Goal: Information Seeking & Learning: Learn about a topic

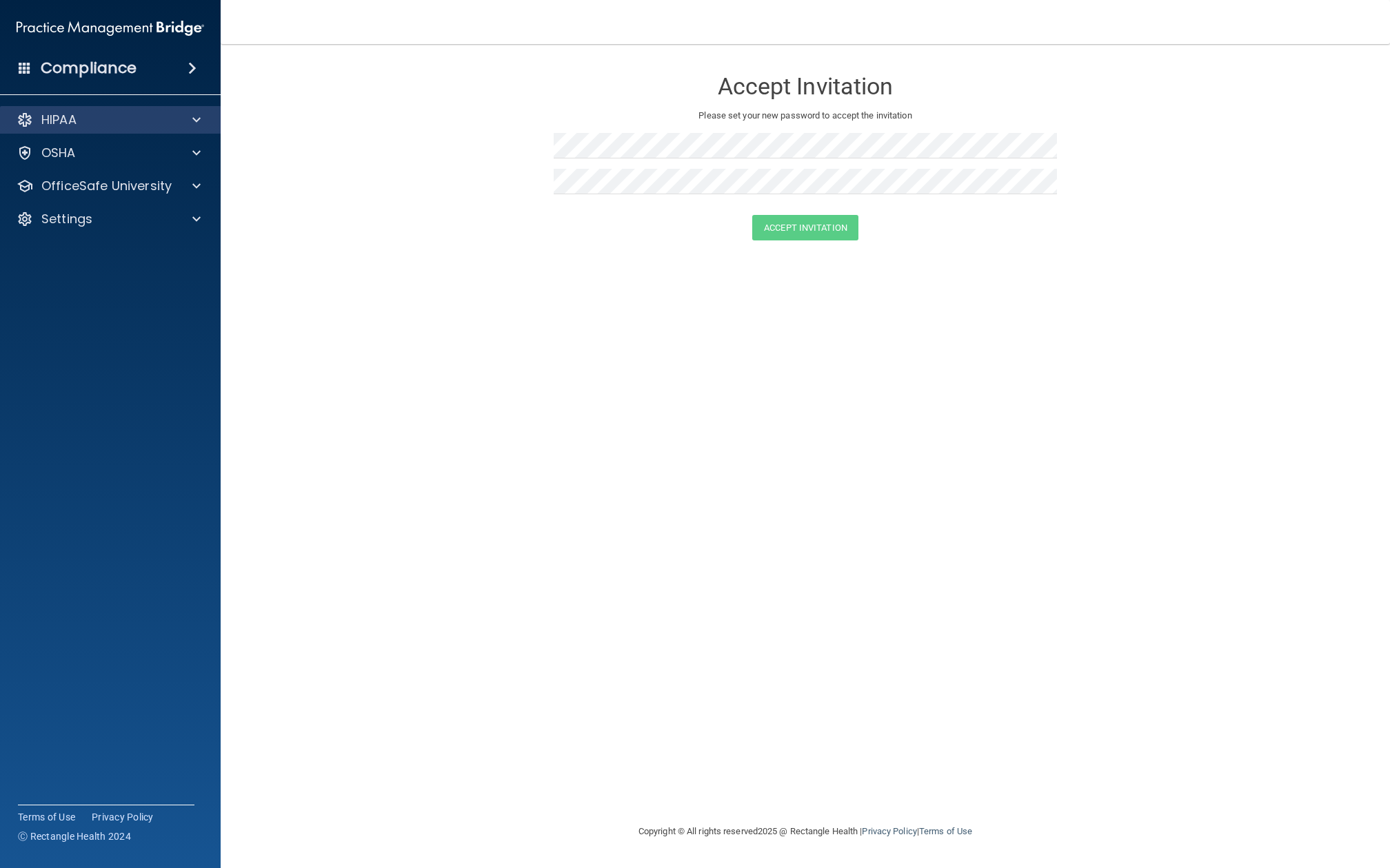
click at [117, 116] on div "HIPAA" at bounding box center [92, 119] width 171 height 16
click at [117, 168] on div "HIPAA Documents and Policies Report an Incident Business Associates Emergency P…" at bounding box center [111, 172] width 221 height 144
click at [117, 164] on div "OSHA" at bounding box center [111, 153] width 221 height 28
click at [119, 164] on div "OSHA" at bounding box center [111, 153] width 221 height 28
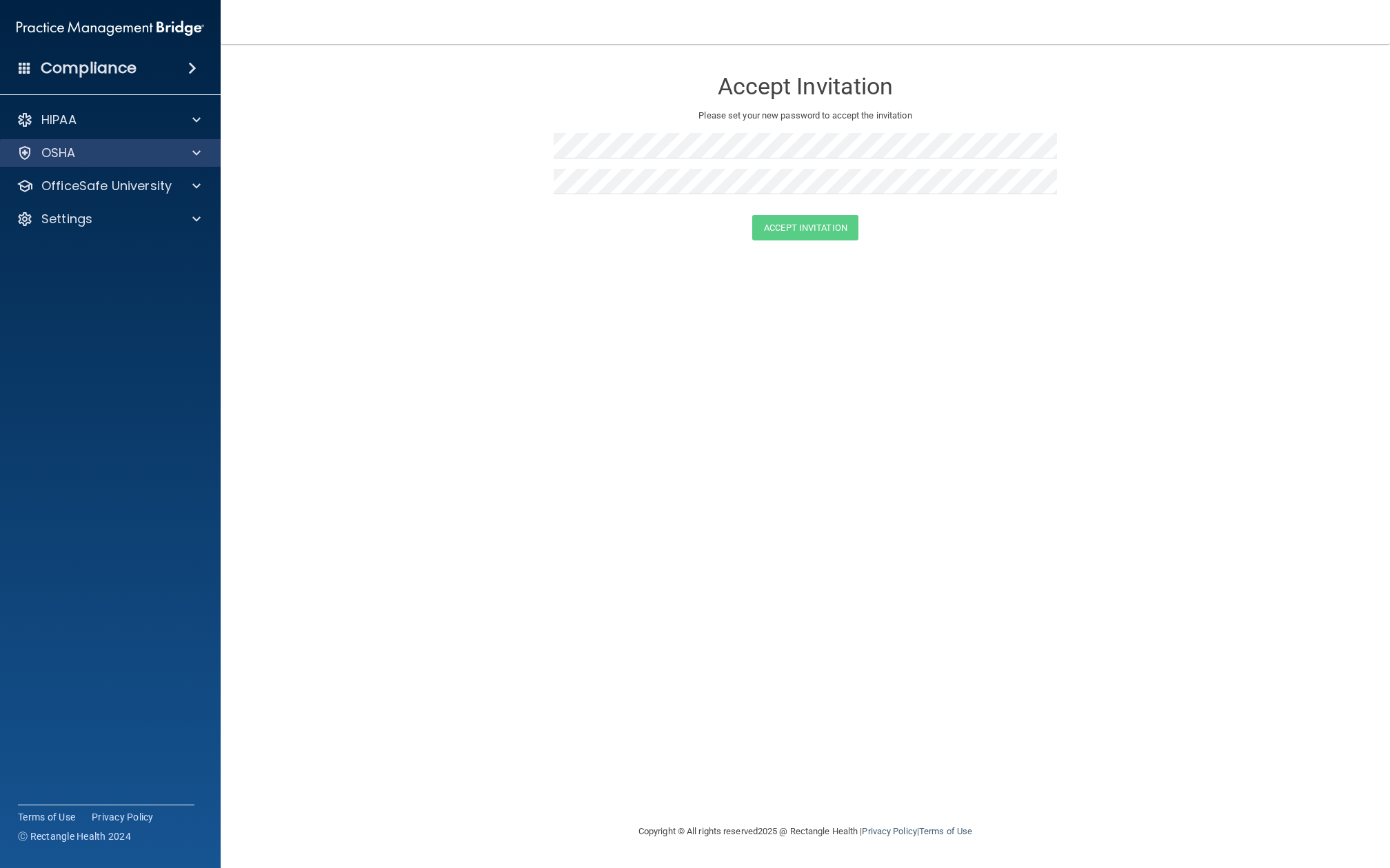
click at [167, 150] on div "OSHA" at bounding box center [92, 152] width 171 height 16
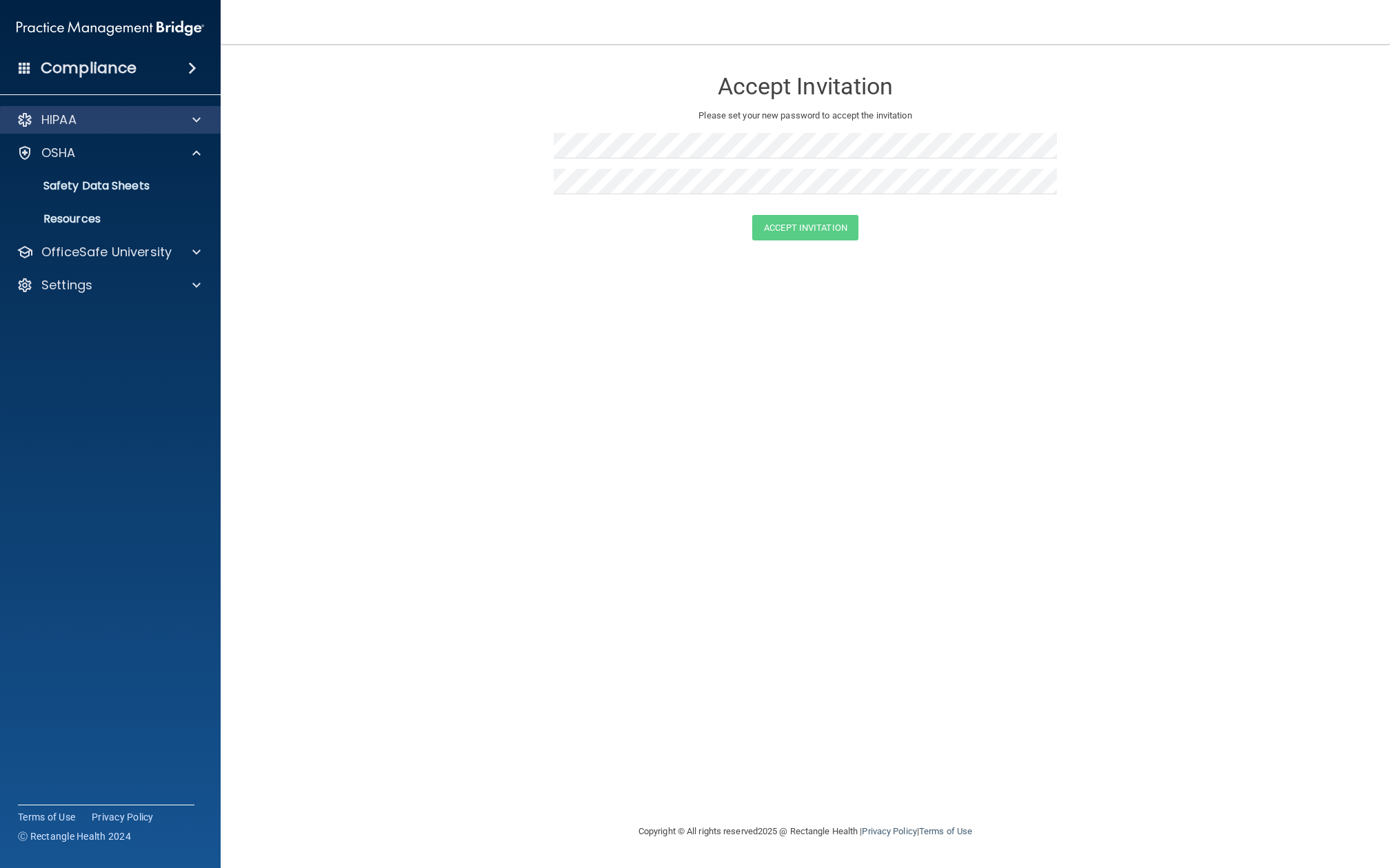
click at [186, 122] on div at bounding box center [195, 119] width 35 height 16
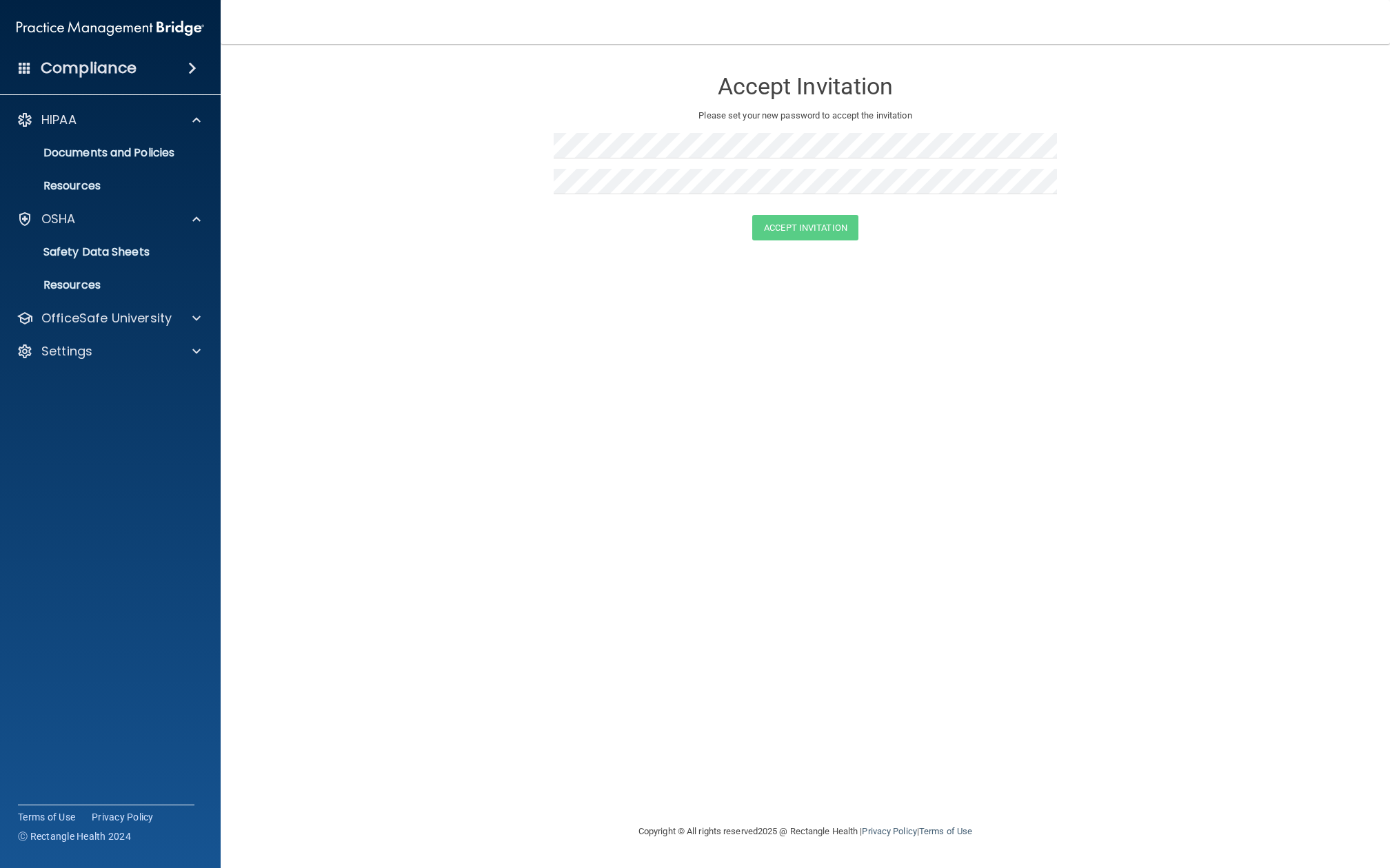
click at [353, 86] on form "Accept Invitation Please set your new password to accept the invitation Accept …" at bounding box center [805, 157] width 1114 height 199
click at [153, 223] on div "OSHA" at bounding box center [111, 220] width 221 height 28
click at [163, 266] on link "Safety Data Sheets" at bounding box center [94, 252] width 217 height 28
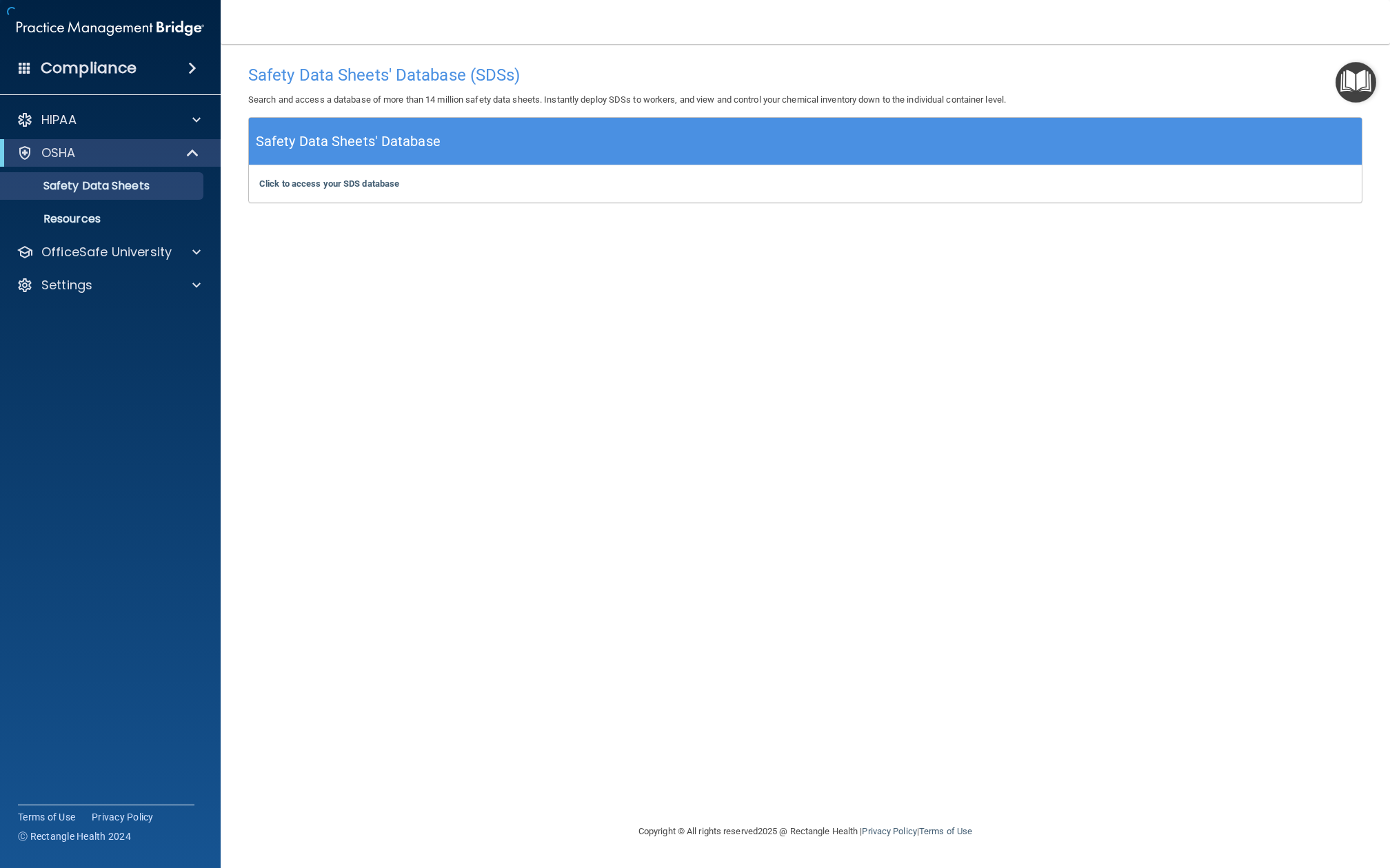
click at [114, 233] on div "HIPAA Documents and Policies Report an Incident Business Associates Emergency P…" at bounding box center [111, 205] width 221 height 209
click at [114, 240] on div "OfficeSafe University" at bounding box center [111, 252] width 221 height 28
click at [133, 252] on p "OfficeSafe University" at bounding box center [106, 252] width 131 height 16
click at [123, 292] on p "HIPAA Training" at bounding box center [66, 285] width 114 height 14
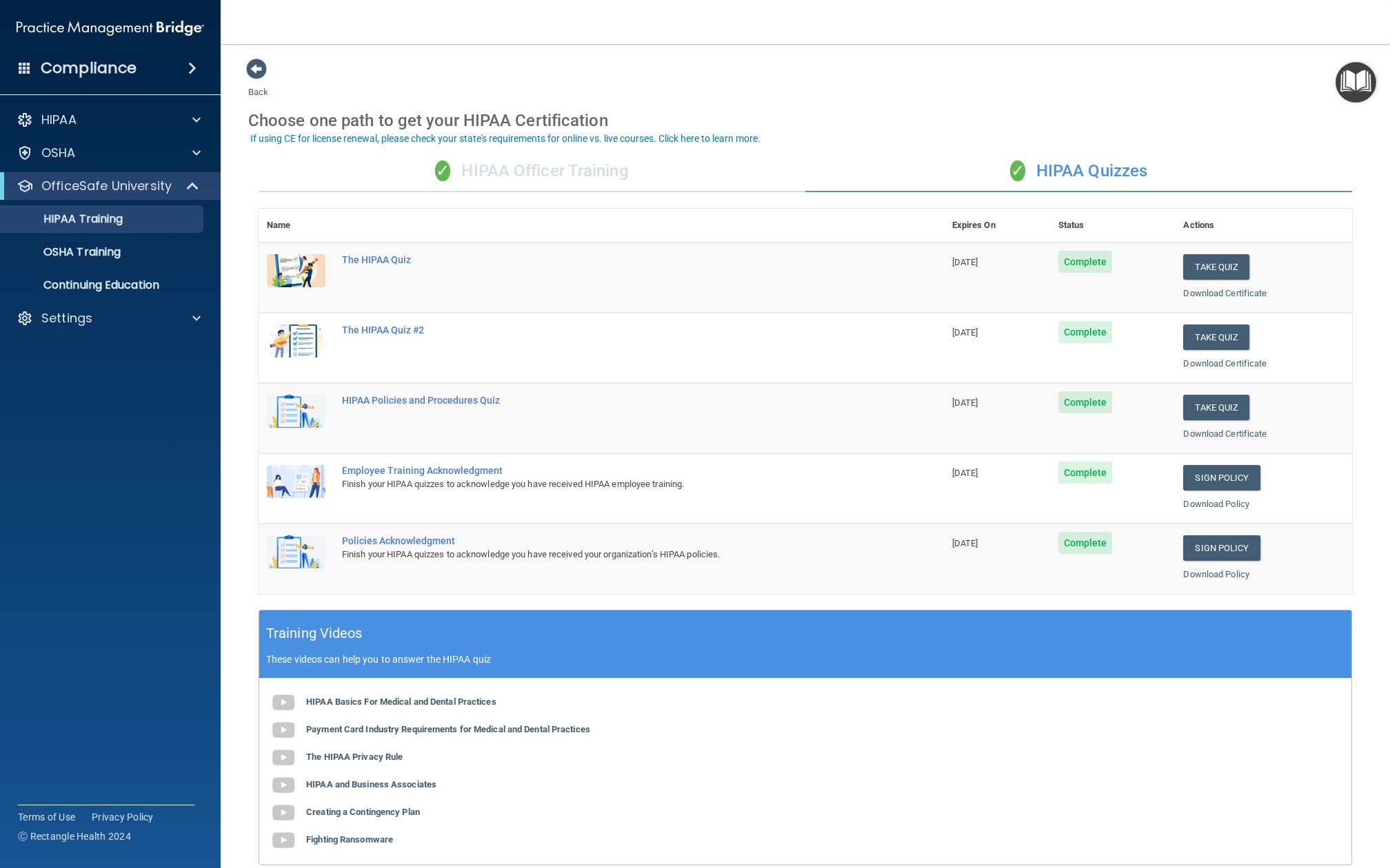
click at [73, 69] on h4 "Compliance" at bounding box center [88, 68] width 96 height 19
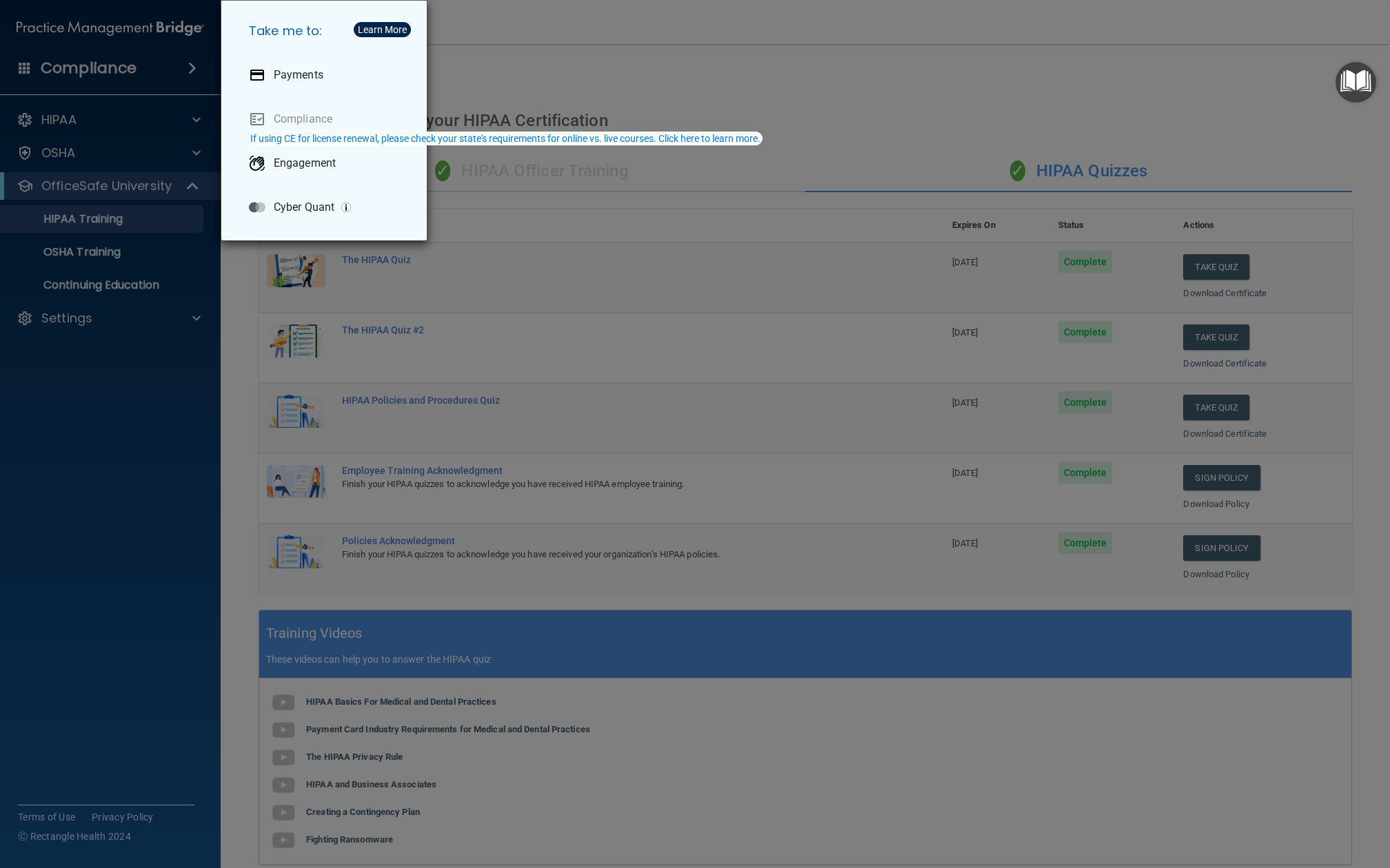
click at [185, 293] on div "Take me to: Payments Compliance Engagement Cyber Quant" at bounding box center [695, 434] width 1390 height 868
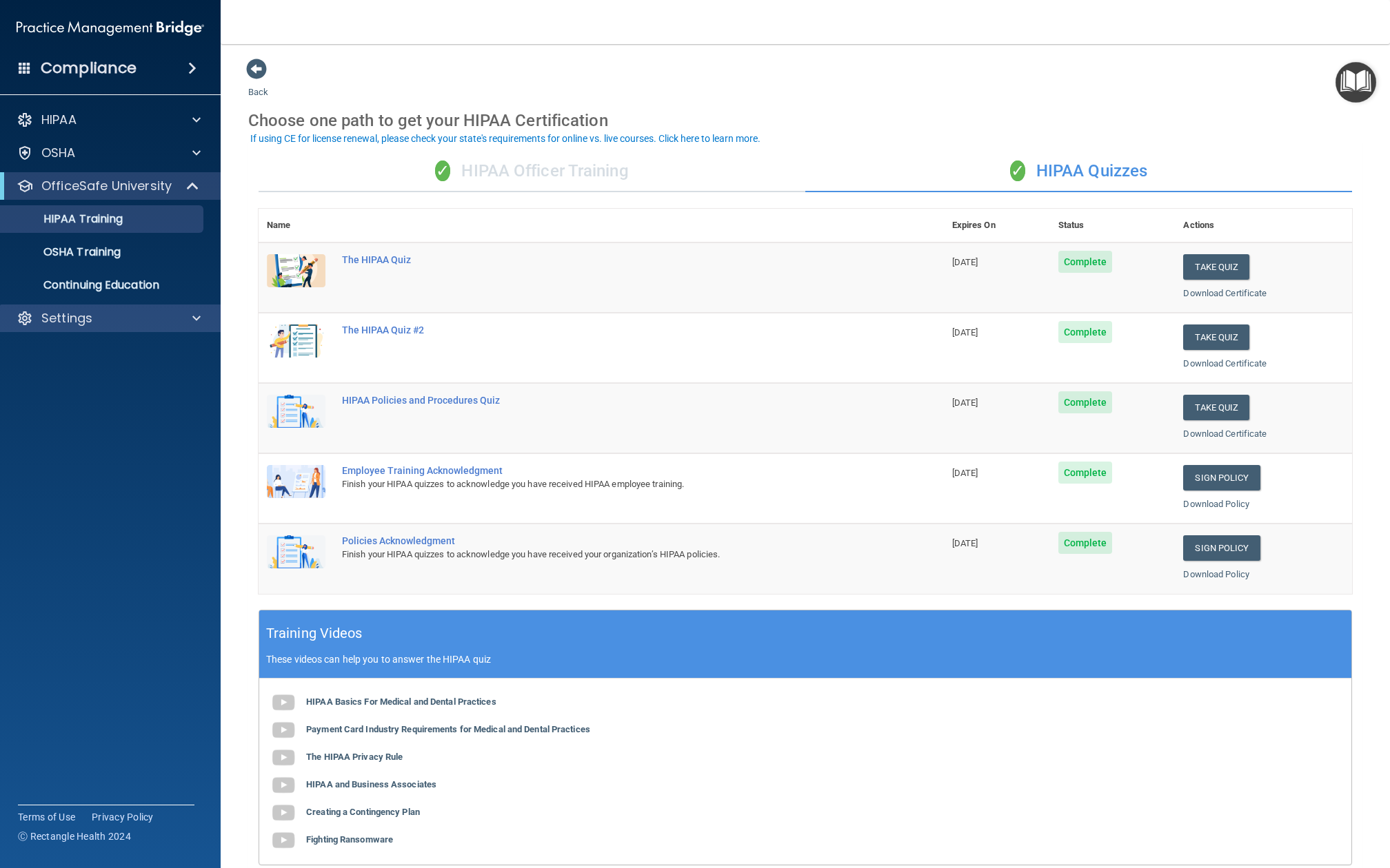
click at [106, 315] on div "Settings" at bounding box center [92, 318] width 171 height 16
click at [97, 354] on p "My Account" at bounding box center [103, 352] width 189 height 14
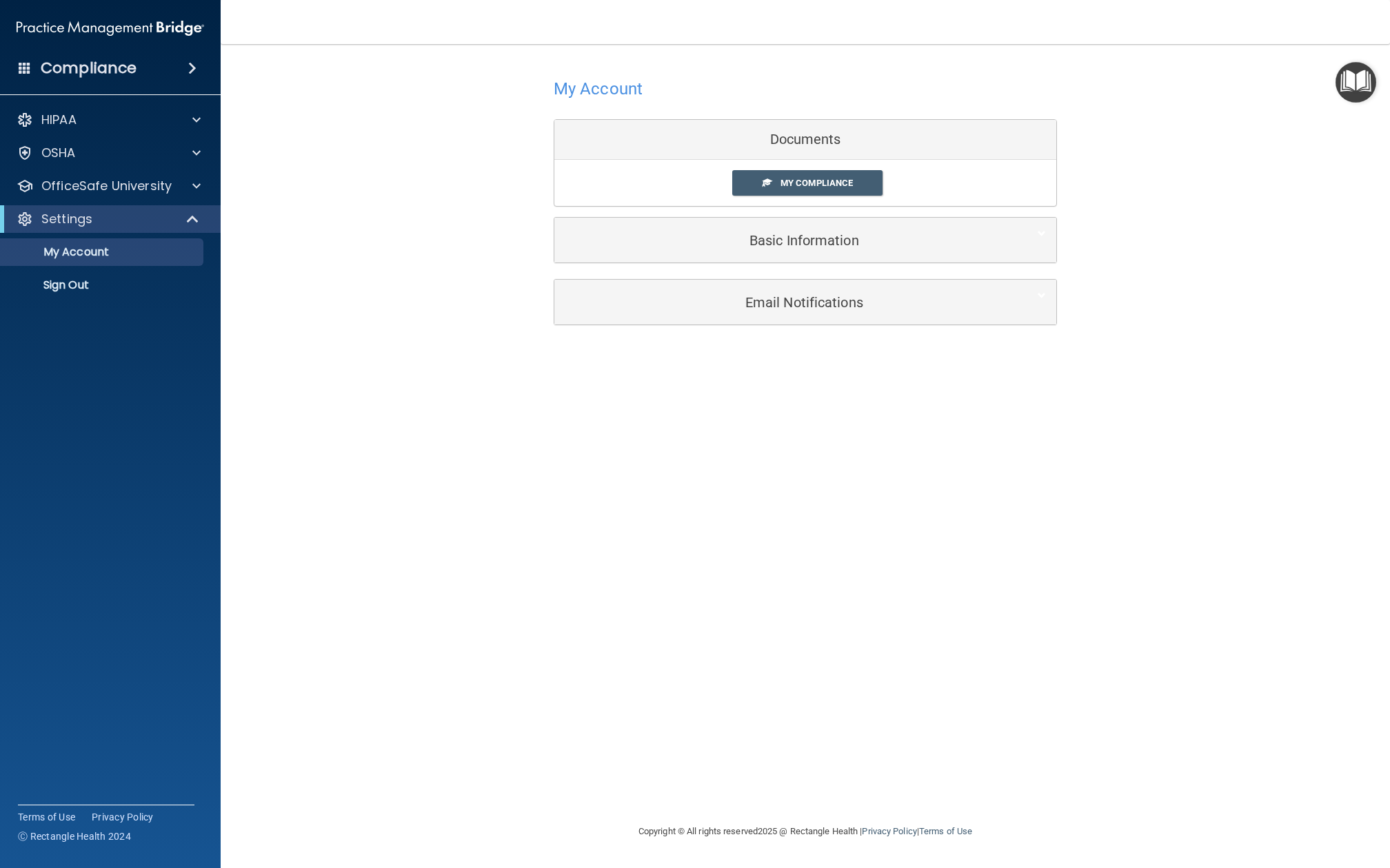
click at [772, 306] on h5 "Email Notifications" at bounding box center [785, 303] width 439 height 16
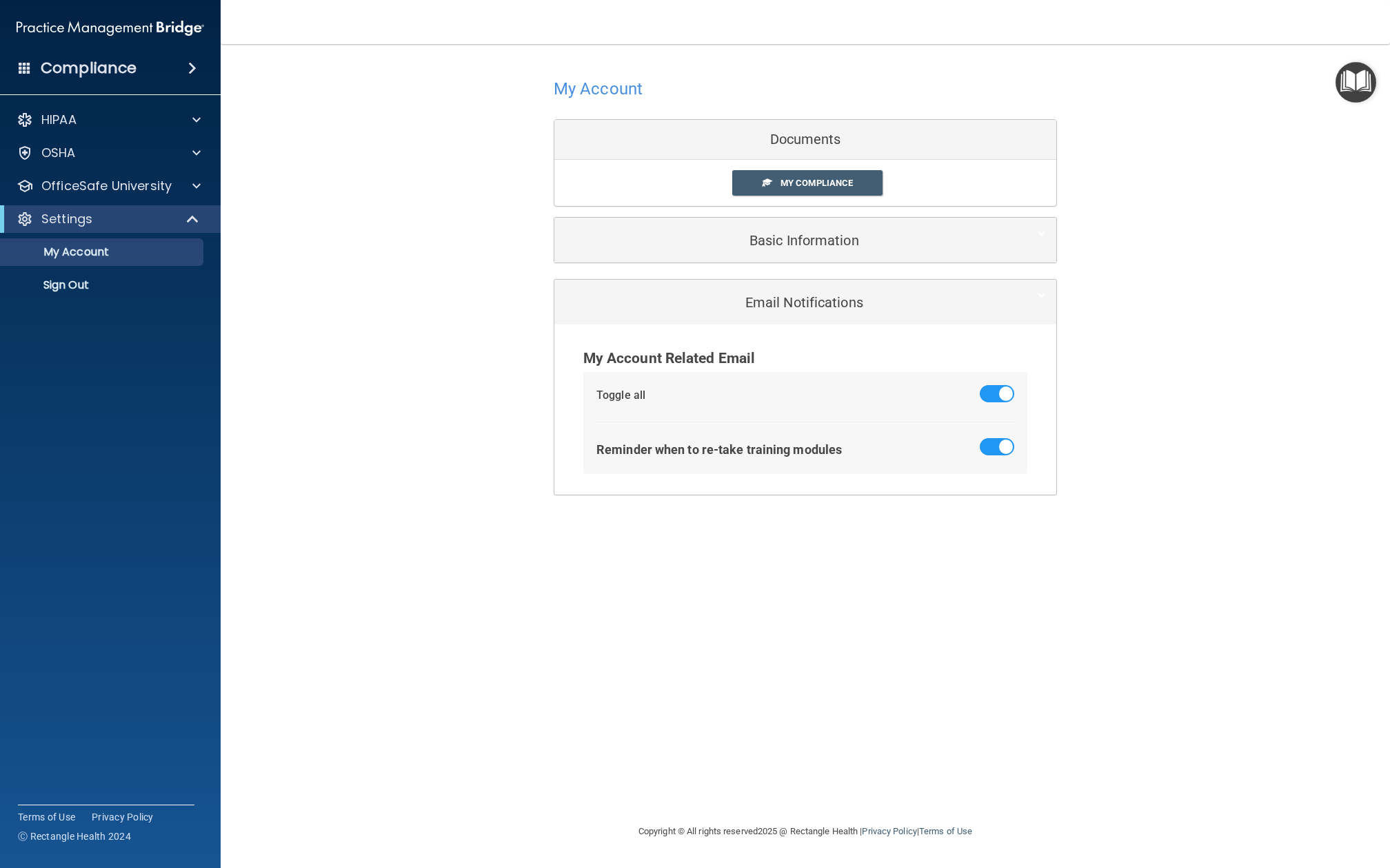
click at [792, 256] on div "Basic Information" at bounding box center [805, 240] width 502 height 45
click at [792, 244] on h5 "Basic Information" at bounding box center [785, 240] width 439 height 16
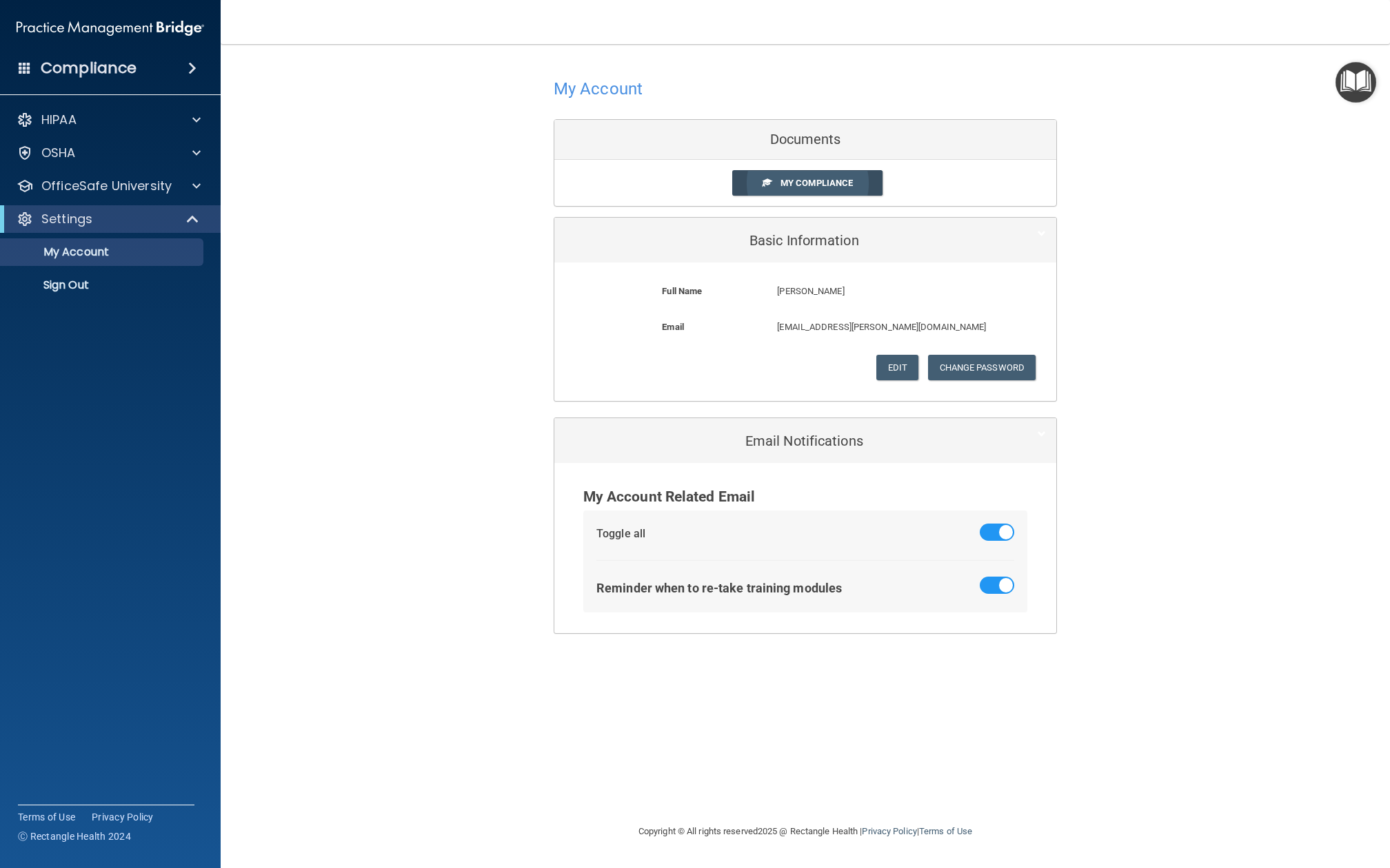
click at [806, 188] on link "My Compliance" at bounding box center [807, 182] width 151 height 25
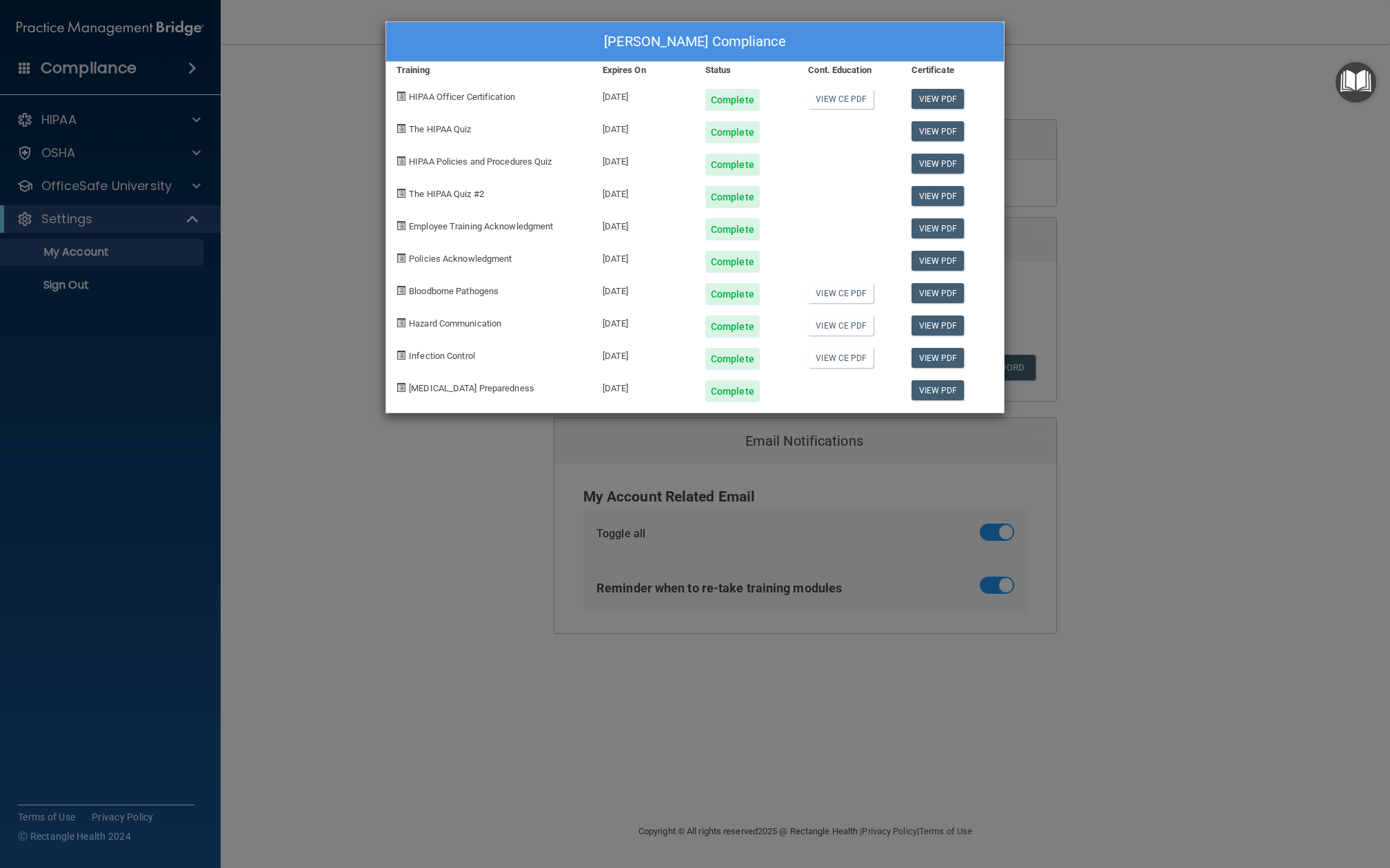
click at [1143, 93] on div "[PERSON_NAME] Compliance Training Expires On Status Cont. Education Certificate…" at bounding box center [695, 434] width 1390 height 868
